Goal: Information Seeking & Learning: Check status

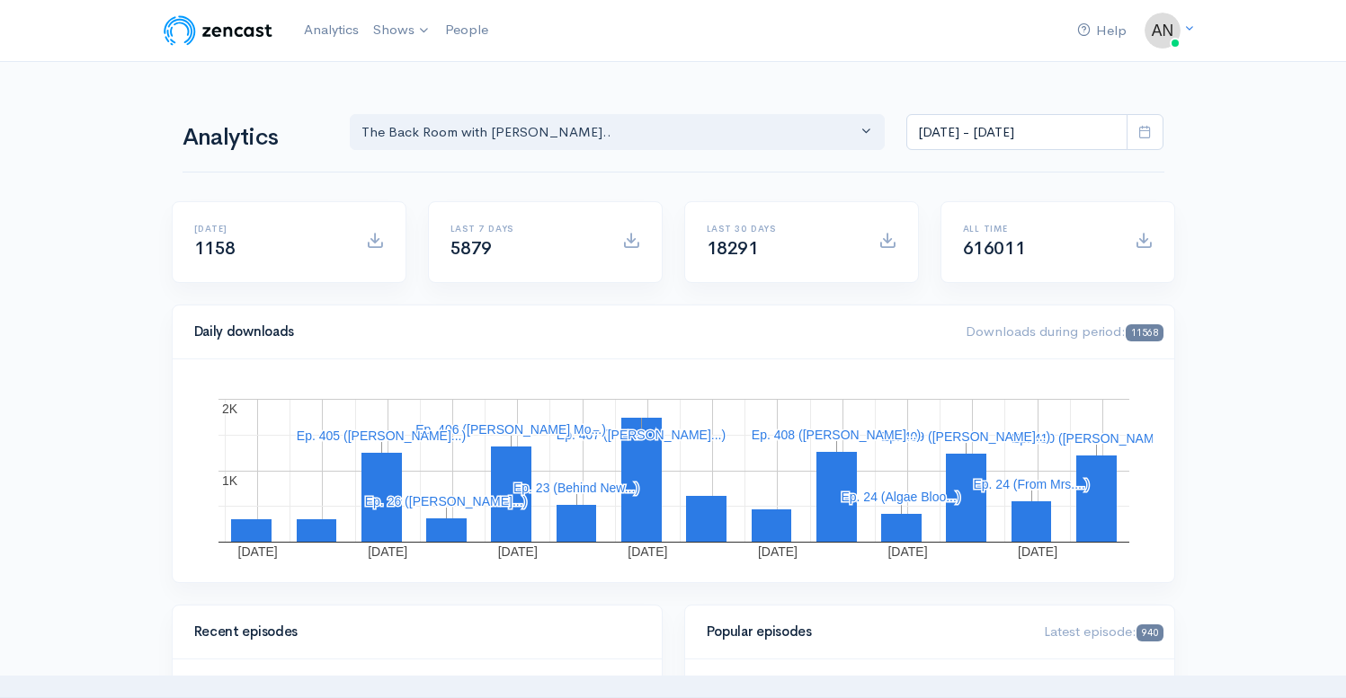
select select "10316"
click at [1011, 129] on input "[DATE] - [DATE]" at bounding box center [1016, 132] width 221 height 37
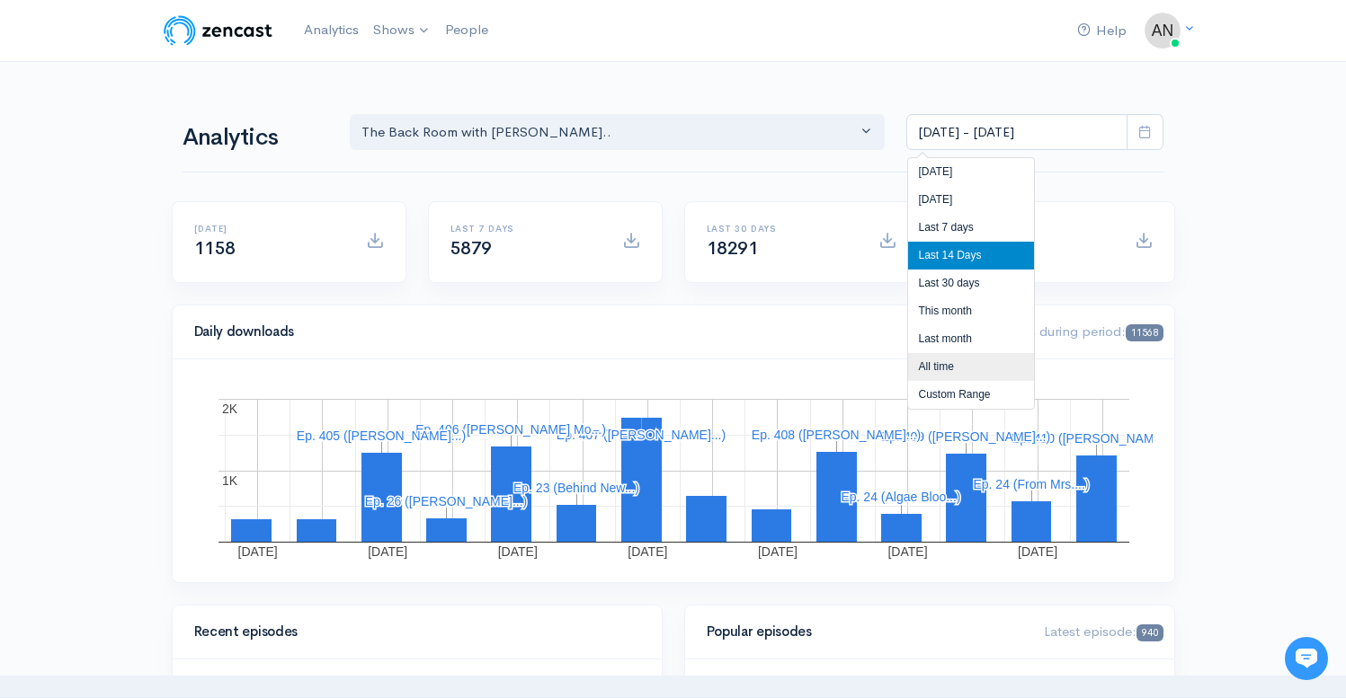
click at [920, 369] on li "All time" at bounding box center [971, 367] width 126 height 28
type input "[DATE] - [DATE]"
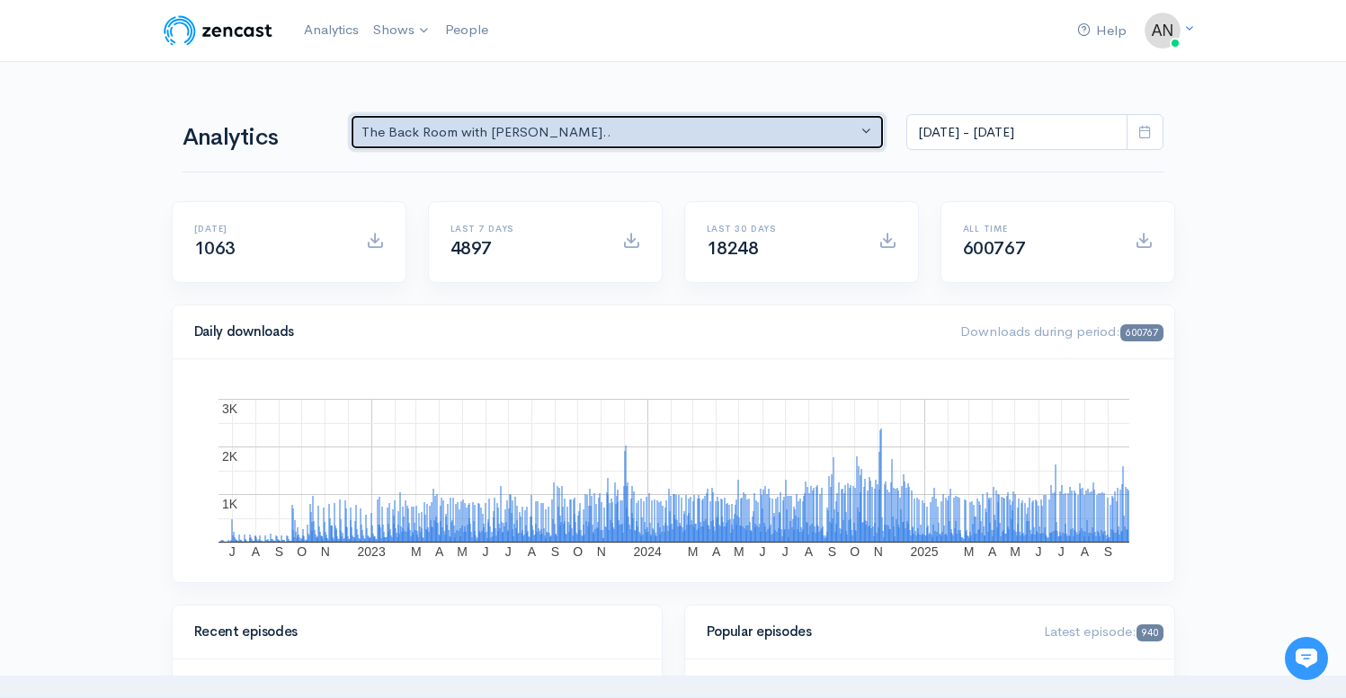
click at [674, 131] on div "The Back Room with [PERSON_NAME].." at bounding box center [609, 132] width 496 height 21
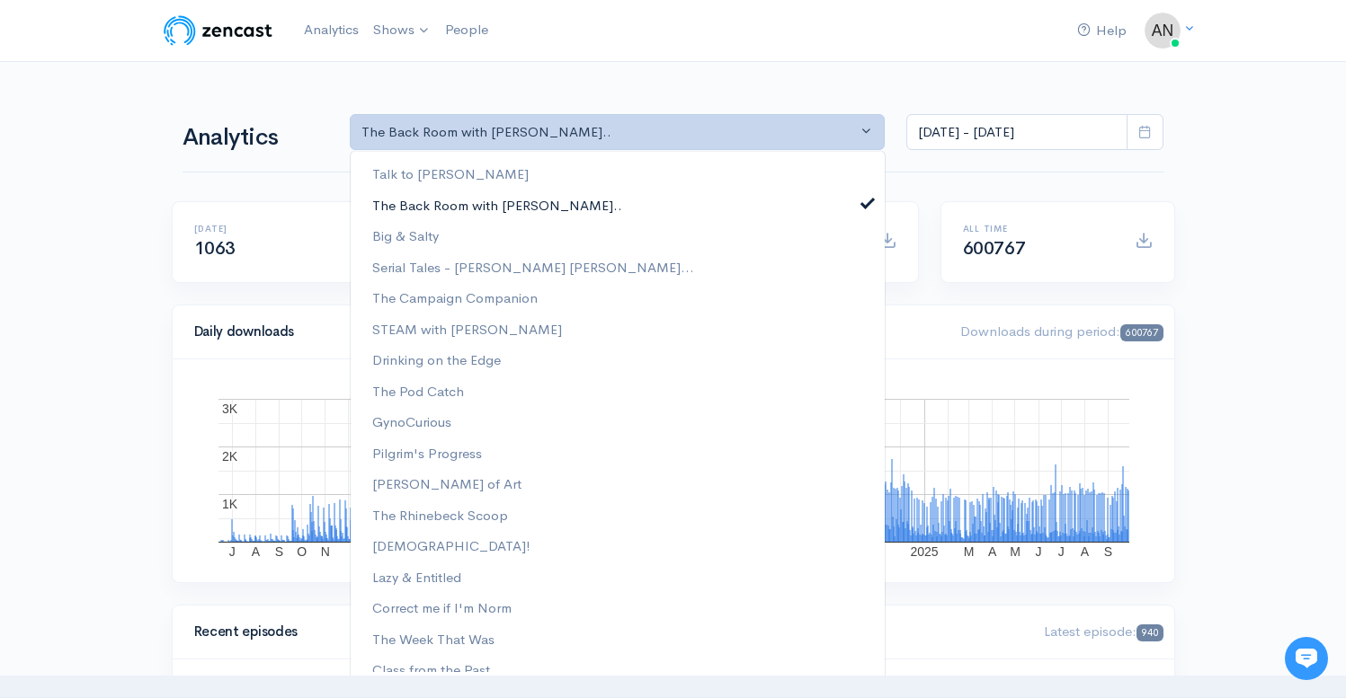
click at [864, 197] on span at bounding box center [867, 200] width 7 height 13
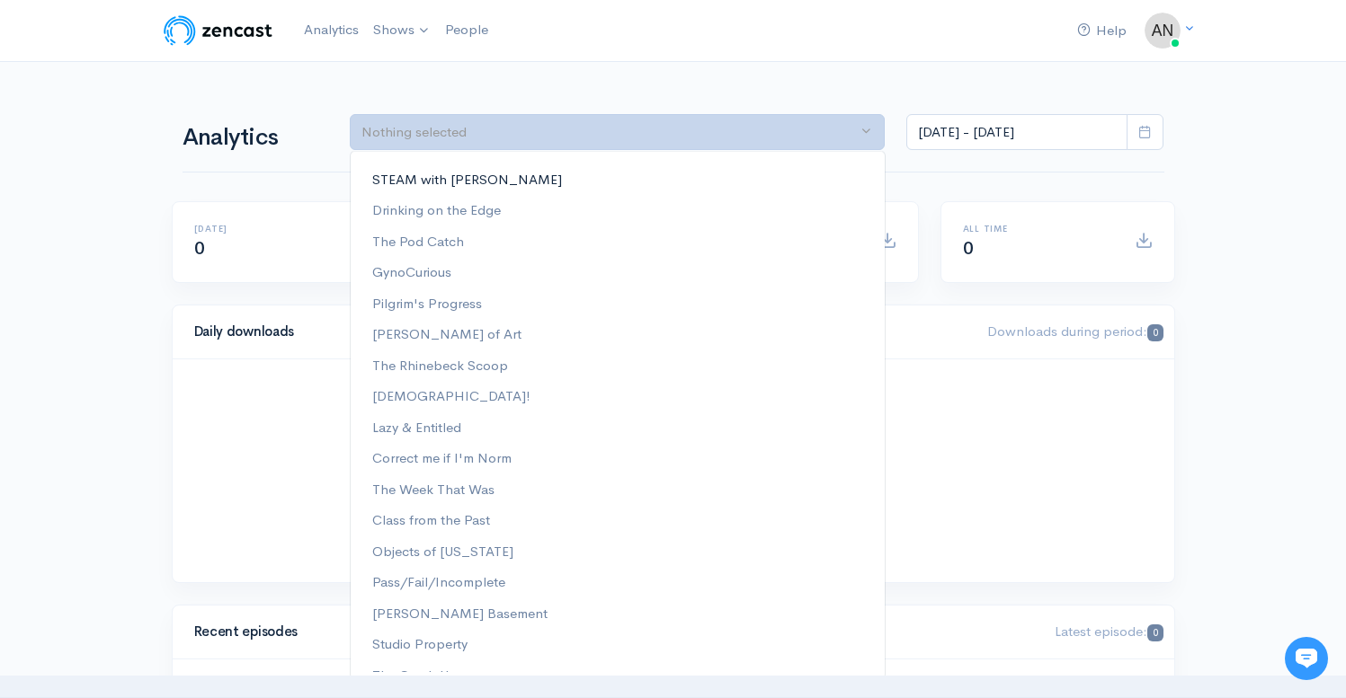
scroll to position [262, 0]
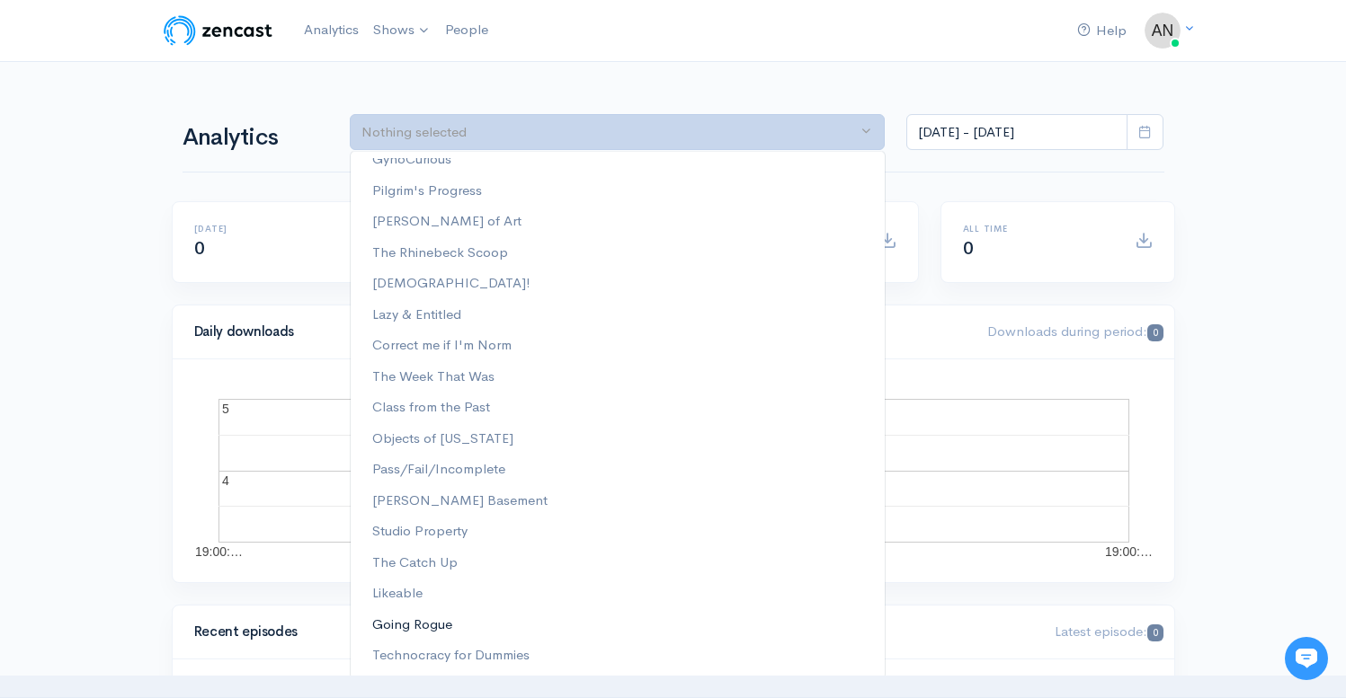
click at [454, 622] on link "Going Rogue" at bounding box center [618, 624] width 534 height 31
select select "15466"
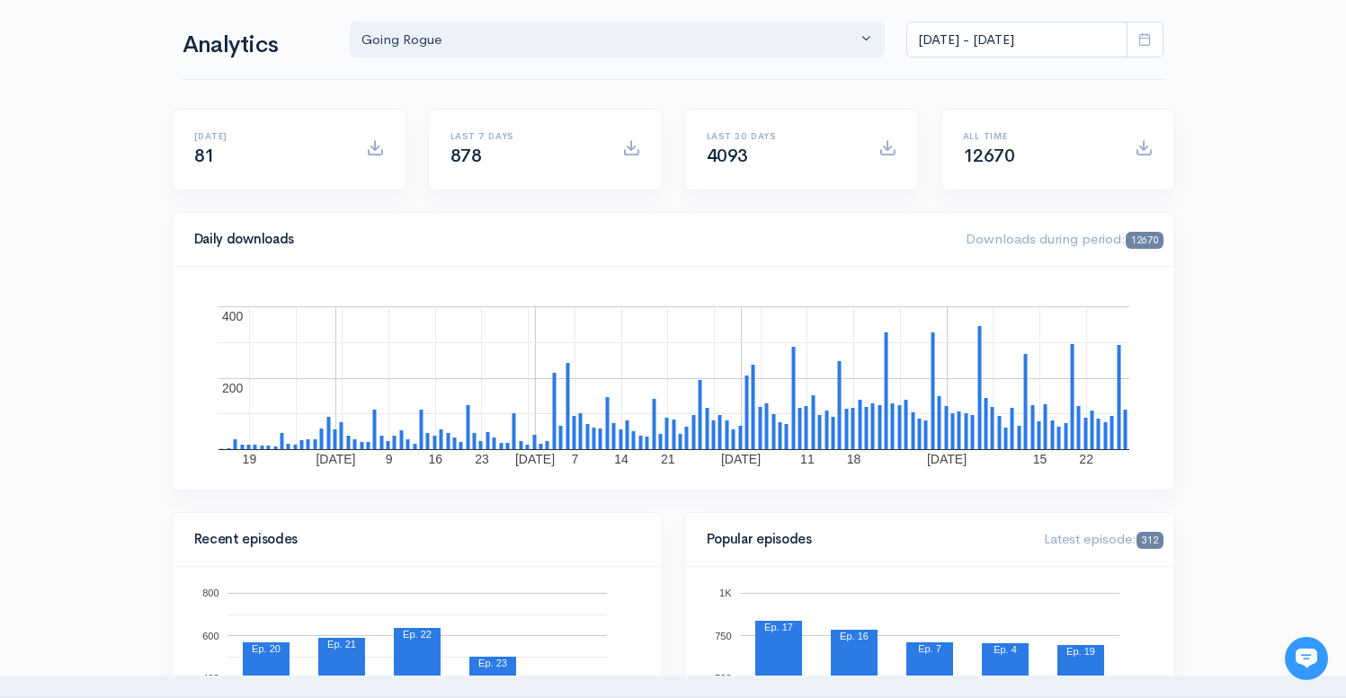
scroll to position [0, 0]
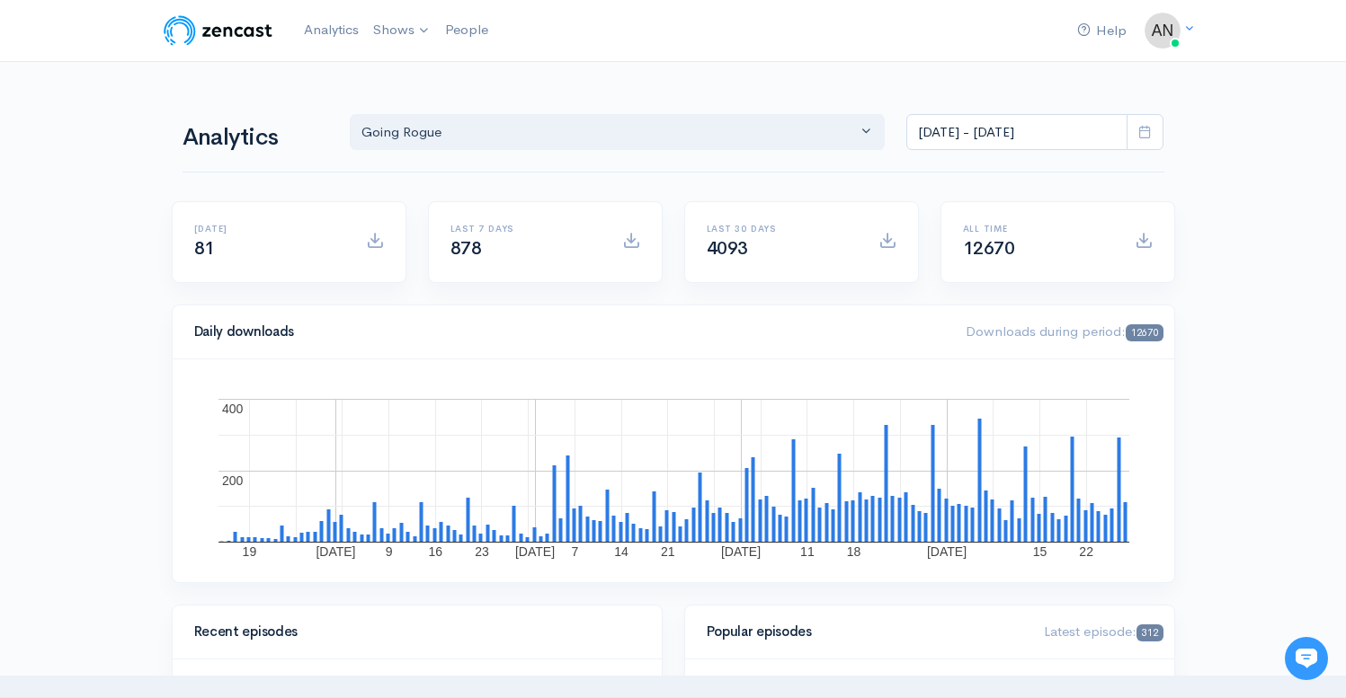
click at [720, 153] on div "Analytics Talk to [PERSON_NAME] The Back Room with [PERSON_NAME].. Big & Salty …" at bounding box center [673, 130] width 982 height 86
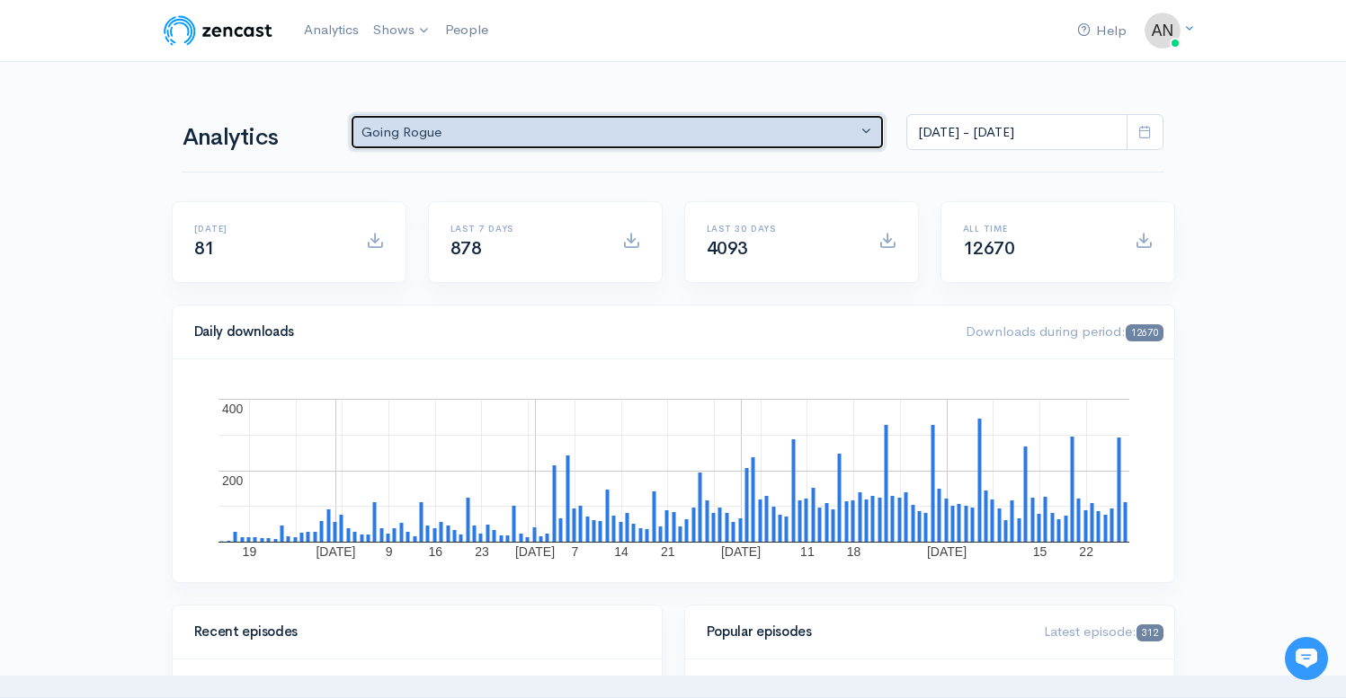
click at [713, 140] on div "Going Rogue" at bounding box center [609, 132] width 496 height 21
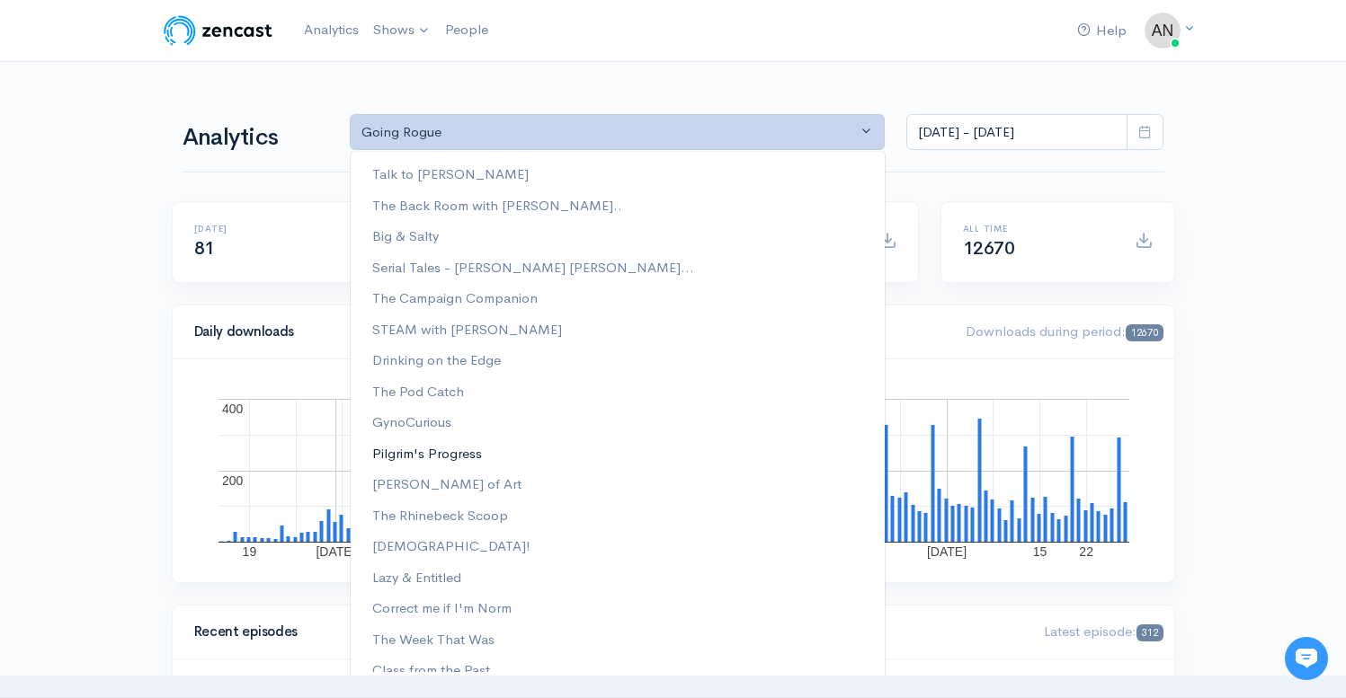
scroll to position [262, 0]
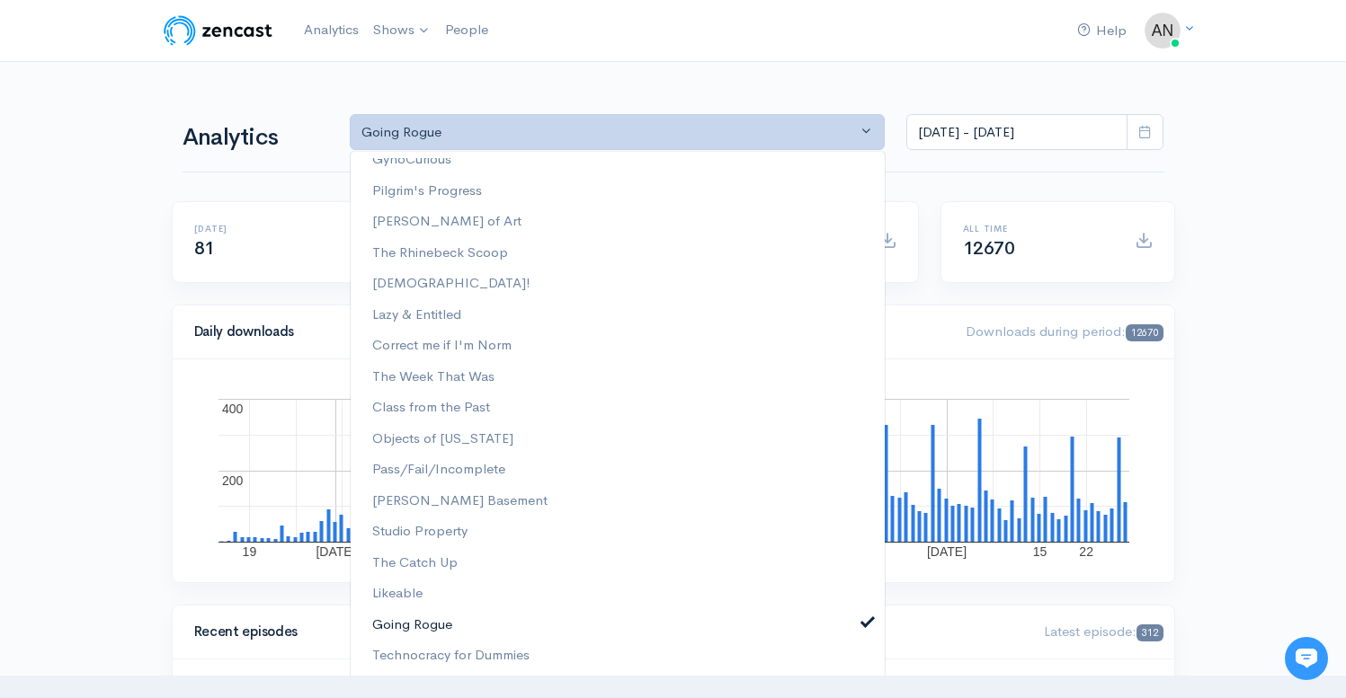
click at [864, 623] on span at bounding box center [867, 620] width 7 height 13
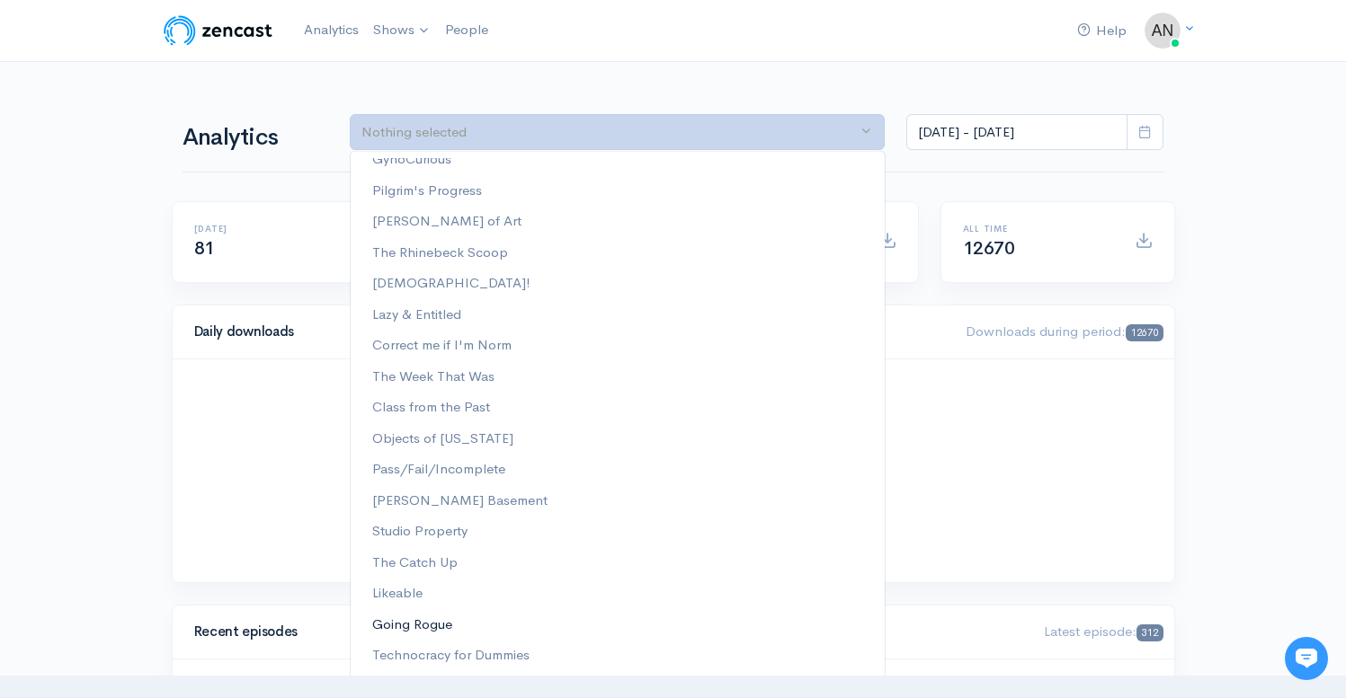
scroll to position [0, 0]
click at [499, 651] on span "Technocracy for Dummies" at bounding box center [450, 655] width 157 height 21
select select "15989"
